Goal: Book appointment/travel/reservation

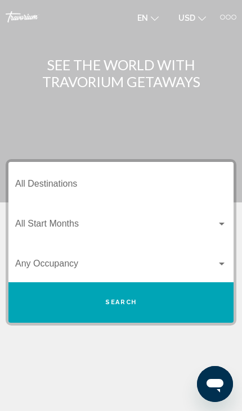
click at [82, 181] on input "Destination All Destinations" at bounding box center [120, 186] width 211 height 10
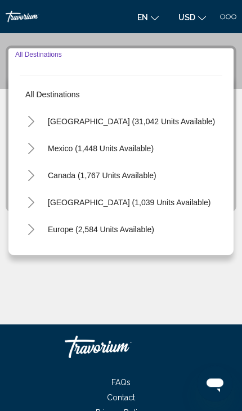
scroll to position [123, 0]
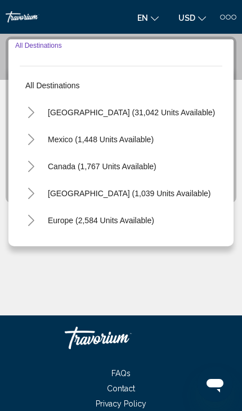
click at [153, 115] on span "[GEOGRAPHIC_DATA] (31,042 units available)" at bounding box center [131, 112] width 167 height 9
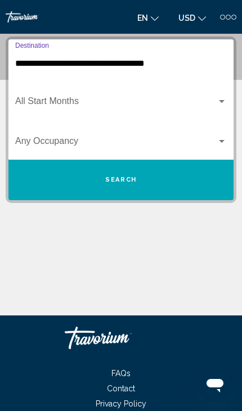
click at [154, 67] on input "**********" at bounding box center [120, 63] width 211 height 10
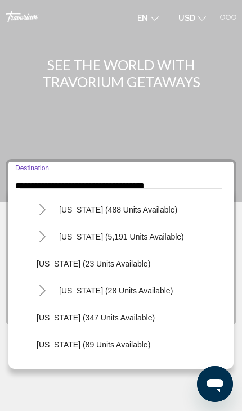
scroll to position [134, 0]
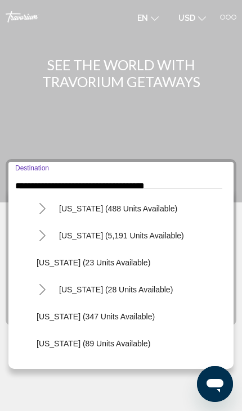
click at [156, 296] on button "[US_STATE] (28 units available)" at bounding box center [115, 290] width 125 height 26
type input "**********"
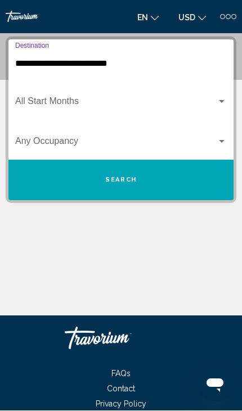
scroll to position [123, 0]
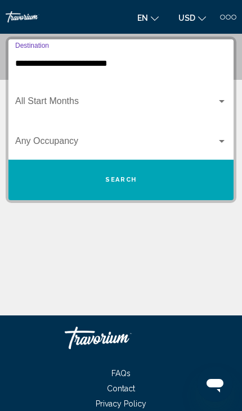
click at [106, 103] on span "Search widget" at bounding box center [115, 103] width 201 height 10
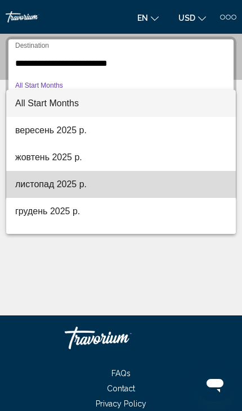
click at [111, 191] on span "листопад 2025 р." at bounding box center [120, 184] width 211 height 27
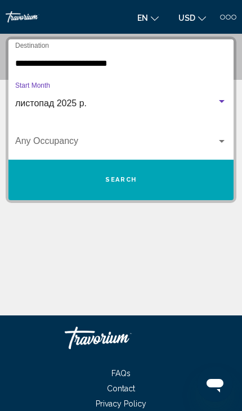
click at [129, 183] on span "Search" at bounding box center [120, 179] width 31 height 7
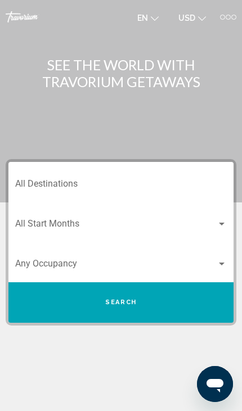
click at [228, 19] on div at bounding box center [227, 17] width 5 height 5
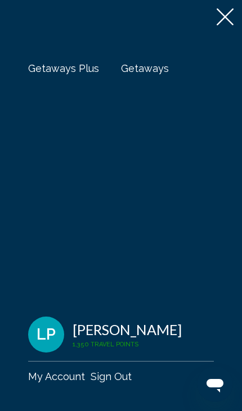
click at [152, 67] on span "Getaways" at bounding box center [145, 68] width 48 height 12
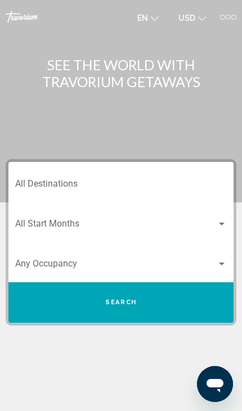
click at [83, 181] on input "Destination All Destinations" at bounding box center [120, 186] width 211 height 10
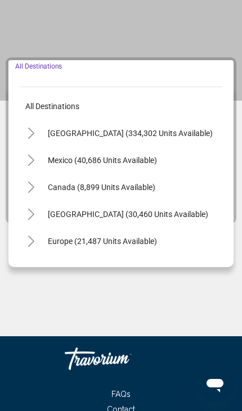
scroll to position [123, 0]
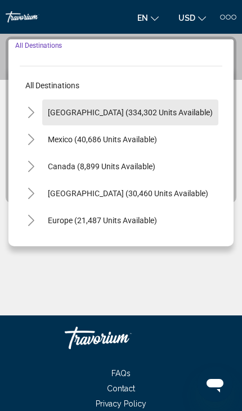
click at [175, 114] on span "[GEOGRAPHIC_DATA] (334,302 units available)" at bounding box center [130, 112] width 165 height 9
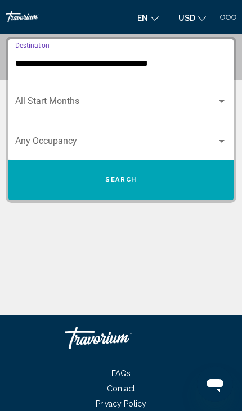
click at [147, 63] on input "**********" at bounding box center [120, 63] width 211 height 10
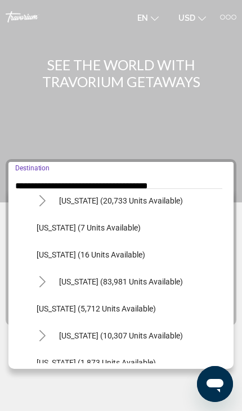
scroll to position [170, 0]
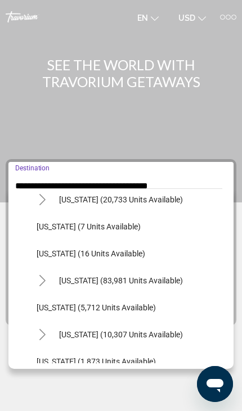
click at [160, 337] on span "[US_STATE] (10,307 units available)" at bounding box center [121, 334] width 124 height 9
type input "**********"
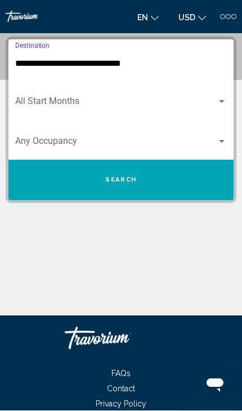
scroll to position [123, 0]
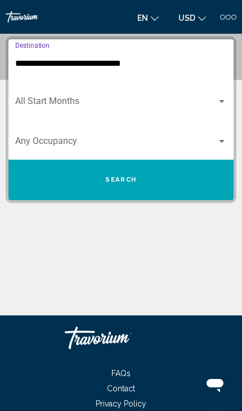
click at [85, 100] on span "Search widget" at bounding box center [115, 103] width 201 height 10
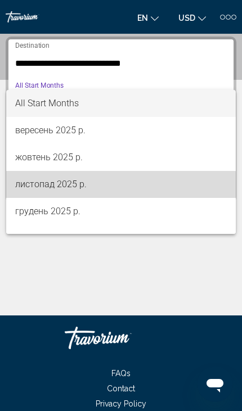
click at [103, 189] on span "листопад 2025 р." at bounding box center [120, 184] width 211 height 27
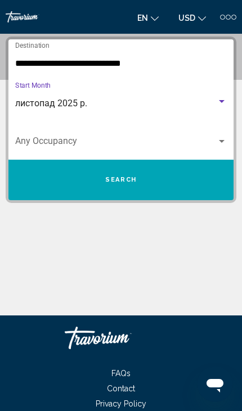
click at [144, 179] on button "Search" at bounding box center [120, 180] width 225 height 40
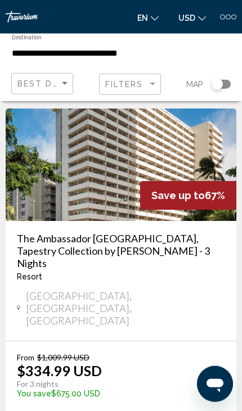
scroll to position [40, 0]
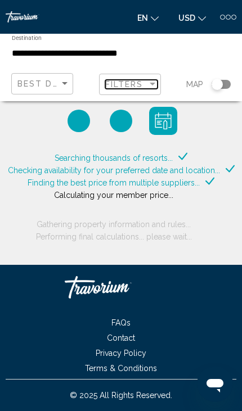
click at [137, 87] on span "Filters" at bounding box center [124, 84] width 38 height 9
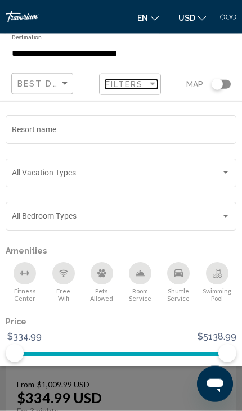
scroll to position [5, 0]
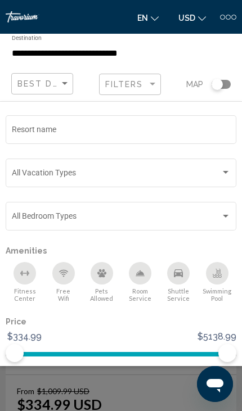
click at [226, 220] on div "Search widget" at bounding box center [225, 215] width 10 height 9
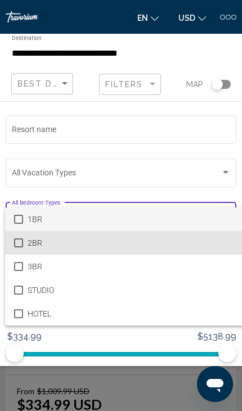
click at [155, 254] on span "2BR" at bounding box center [139, 243] width 223 height 24
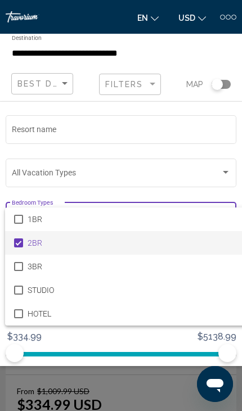
click at [38, 389] on div at bounding box center [121, 205] width 242 height 411
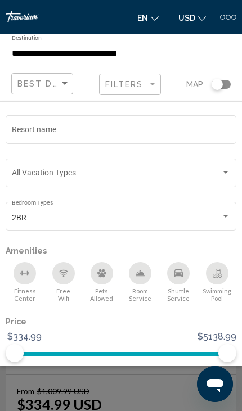
click at [216, 176] on span "Search widget" at bounding box center [116, 174] width 209 height 9
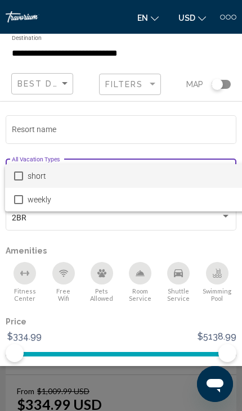
click at [182, 115] on div at bounding box center [121, 205] width 242 height 411
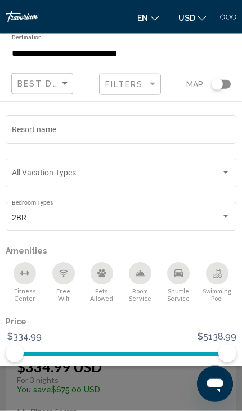
scroll to position [52, 0]
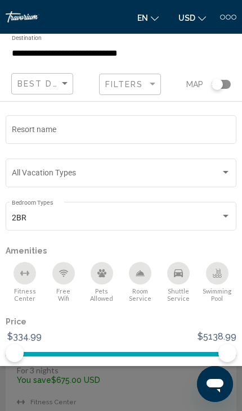
click at [92, 410] on div "Search widget" at bounding box center [121, 290] width 242 height 242
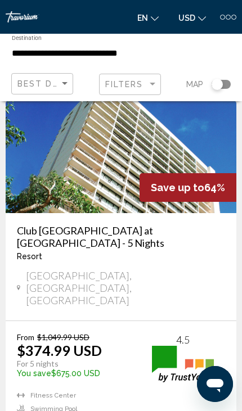
scroll to position [442, 0]
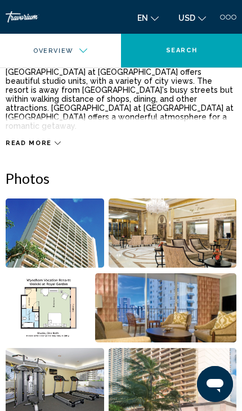
scroll to position [351, 0]
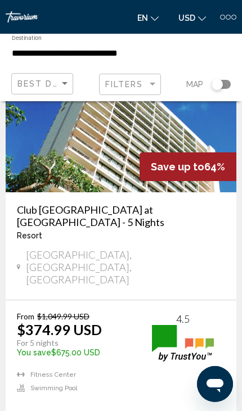
scroll to position [464, 0]
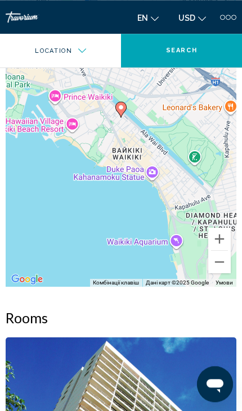
scroll to position [1672, 0]
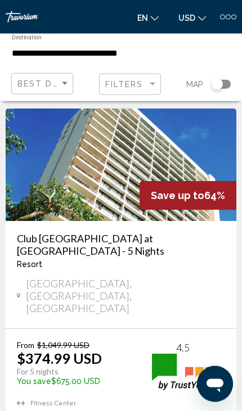
scroll to position [435, 0]
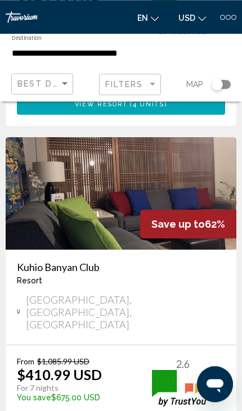
scroll to position [813, 0]
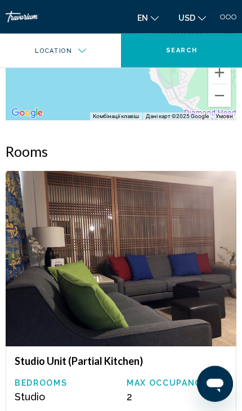
scroll to position [2083, 0]
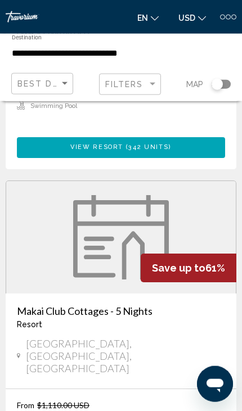
scroll to position [1485, 0]
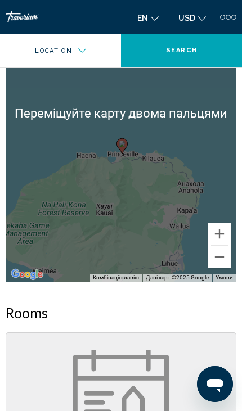
scroll to position [1428, 0]
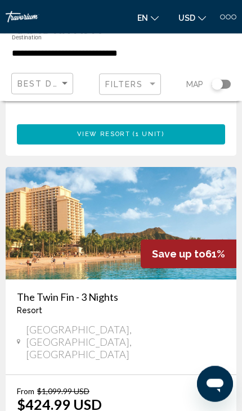
scroll to position [1871, 0]
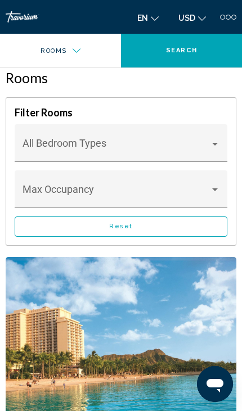
scroll to position [1656, 0]
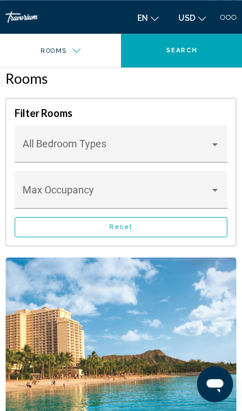
click at [150, 338] on img "Main content" at bounding box center [121, 344] width 230 height 175
click at [208, 143] on span "Main content" at bounding box center [115, 148] width 187 height 11
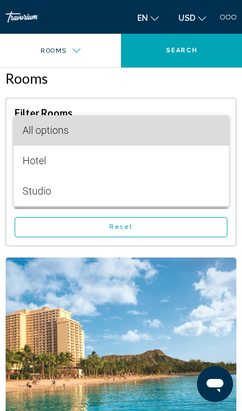
click at [177, 136] on span "All options" at bounding box center [120, 130] width 197 height 30
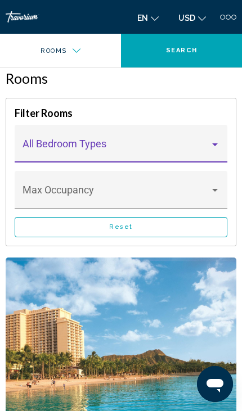
click at [168, 189] on span "Main content" at bounding box center [115, 194] width 187 height 11
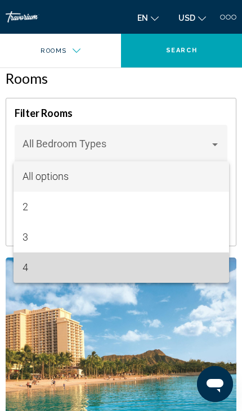
click at [98, 268] on span "4" at bounding box center [120, 267] width 197 height 30
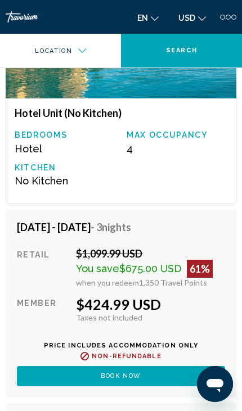
scroll to position [1991, 0]
